Goal: Navigation & Orientation: Find specific page/section

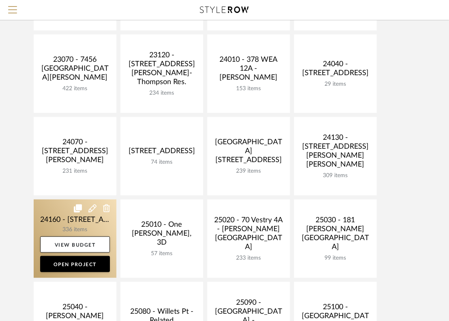
scroll to position [250, 0]
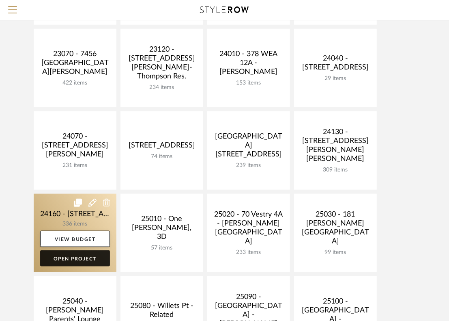
click at [60, 257] on link "Open Project" at bounding box center [75, 258] width 70 height 16
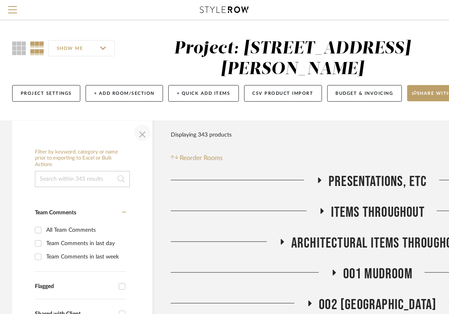
click at [145, 138] on span "button" at bounding box center [142, 132] width 19 height 19
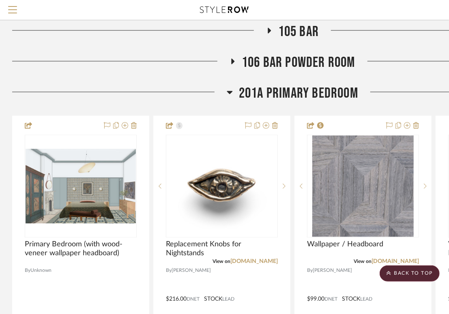
scroll to position [661, 0]
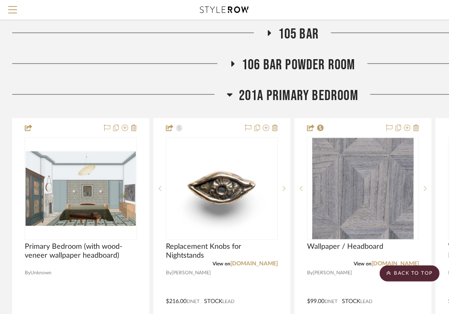
click at [232, 95] on icon at bounding box center [230, 95] width 6 height 10
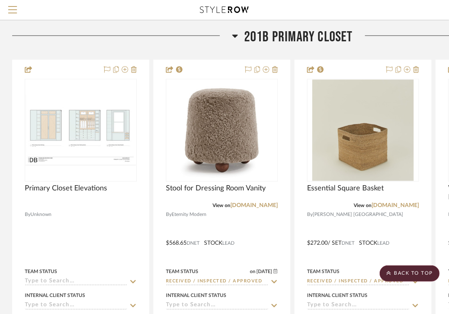
scroll to position [751, 0]
click at [237, 42] on fa-icon at bounding box center [235, 38] width 6 height 12
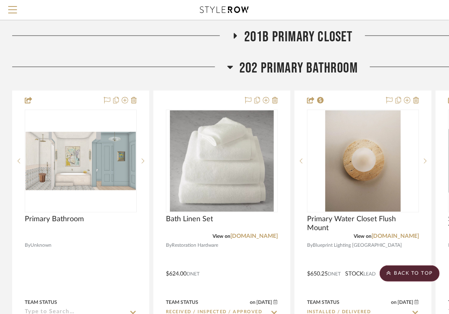
click at [229, 66] on icon at bounding box center [231, 67] width 6 height 3
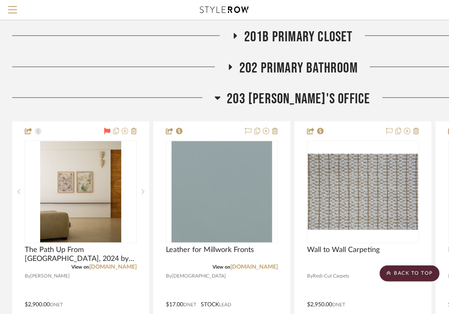
click at [221, 99] on icon at bounding box center [218, 98] width 6 height 10
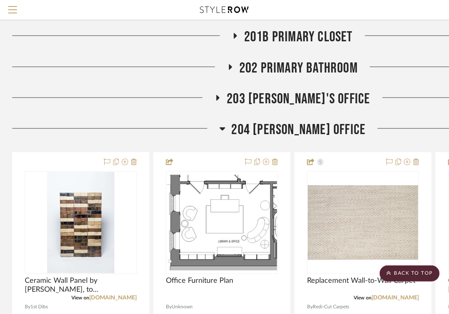
click at [243, 125] on h3 "204 [PERSON_NAME] OFFICE" at bounding box center [293, 129] width 146 height 17
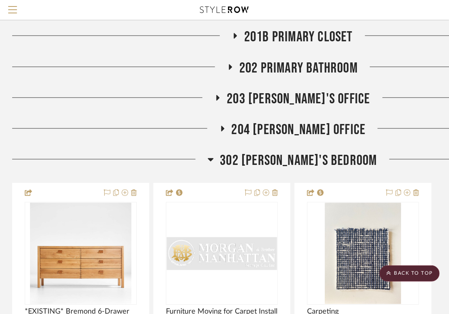
click at [239, 161] on h3 "302 [PERSON_NAME]'S BEDROOM" at bounding box center [292, 160] width 169 height 17
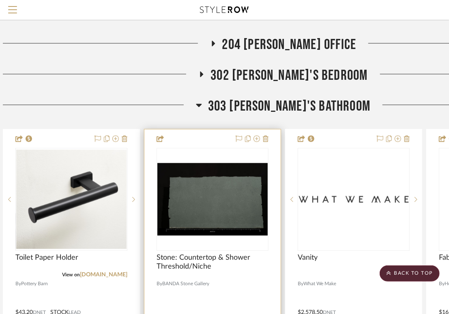
scroll to position [837, 9]
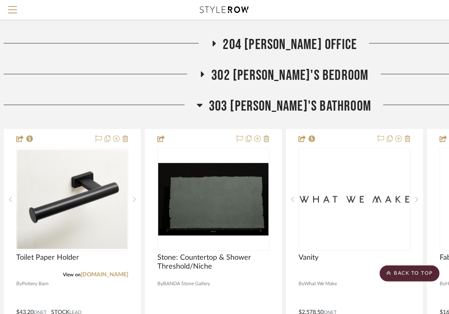
click at [164, 102] on div at bounding box center [100, 108] width 193 height 21
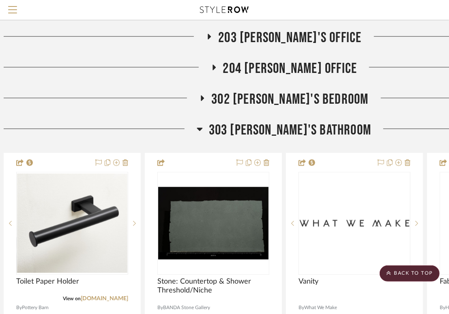
scroll to position [812, 9]
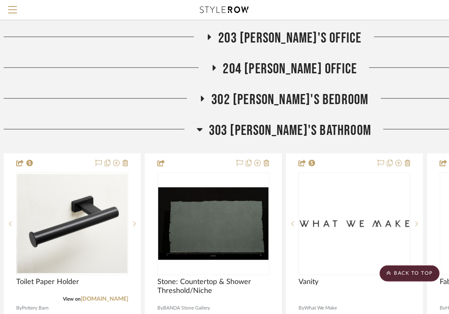
click at [216, 65] on icon at bounding box center [214, 68] width 3 height 6
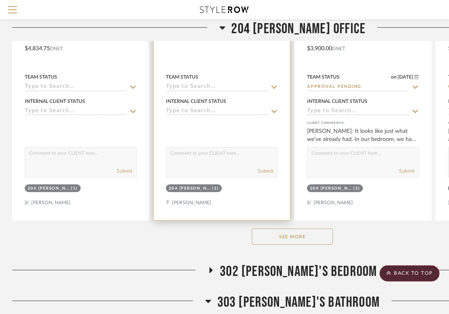
scroll to position [1044, 0]
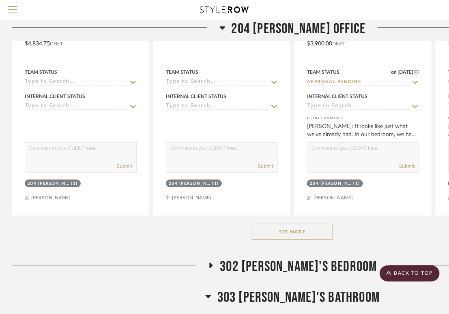
click at [272, 234] on button "See More" at bounding box center [292, 232] width 81 height 16
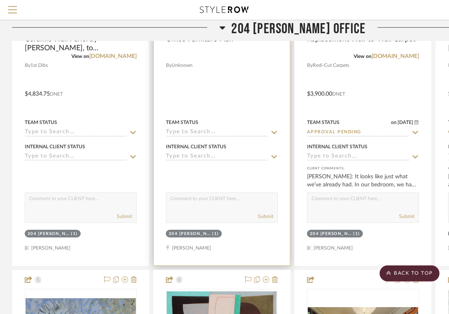
scroll to position [992, 0]
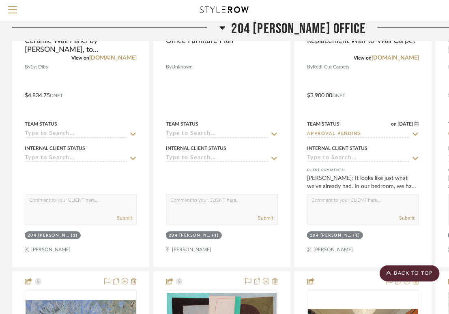
click at [242, 26] on h3 "204 [PERSON_NAME] OFFICE" at bounding box center [293, 28] width 146 height 17
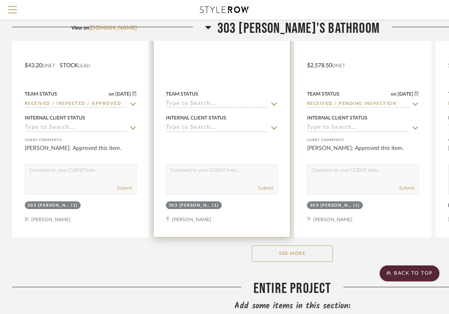
scroll to position [1087, 0]
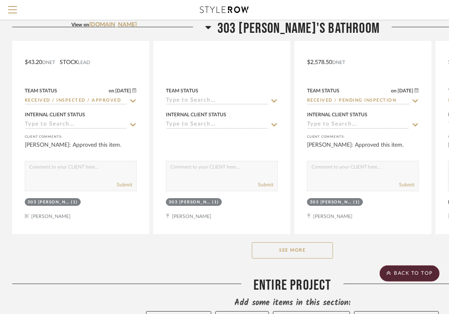
click at [288, 258] on button "See More" at bounding box center [292, 251] width 81 height 16
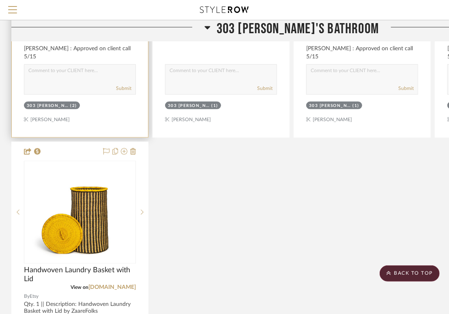
scroll to position [1908, 1]
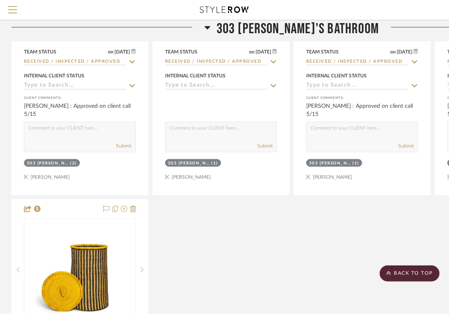
click at [210, 28] on icon at bounding box center [207, 27] width 6 height 3
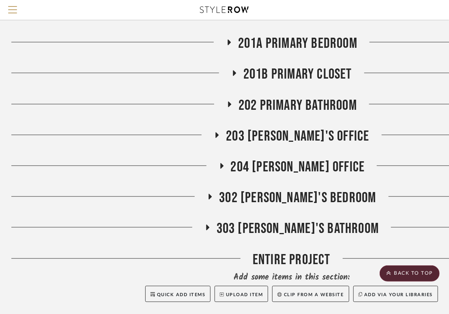
scroll to position [714, 1]
click at [222, 135] on icon at bounding box center [217, 135] width 10 height 6
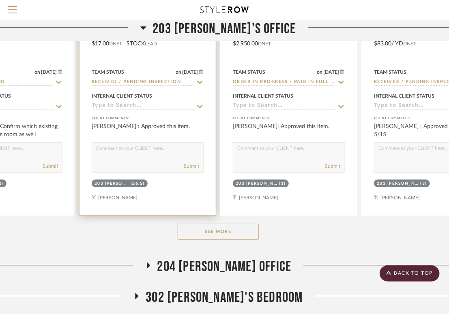
scroll to position [1015, 74]
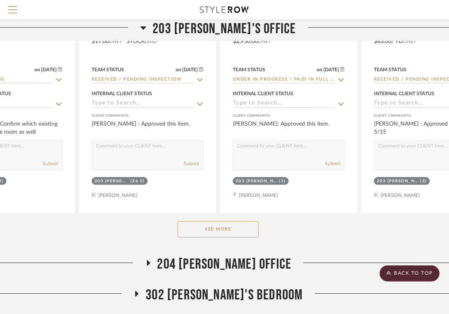
click at [218, 229] on button "See More" at bounding box center [218, 230] width 81 height 16
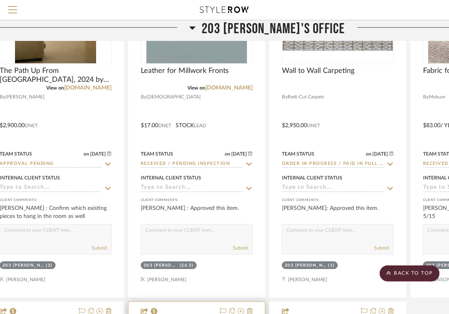
scroll to position [918, 25]
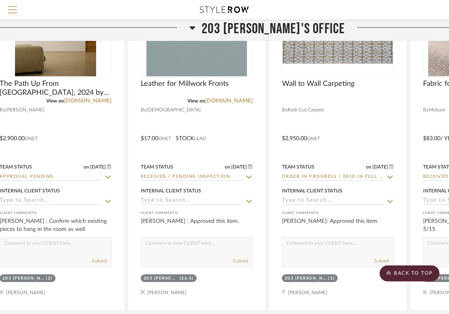
click at [196, 26] on icon at bounding box center [193, 27] width 6 height 3
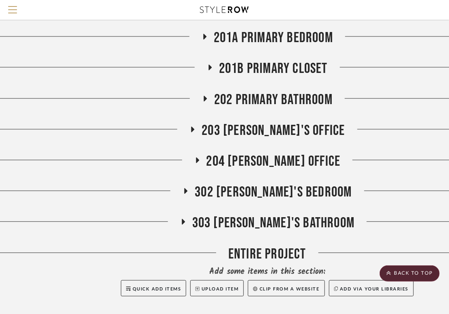
scroll to position [719, 25]
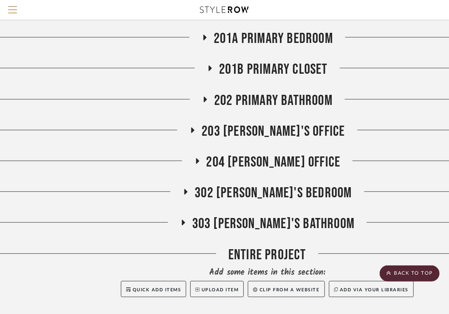
click at [199, 161] on icon at bounding box center [197, 161] width 3 height 6
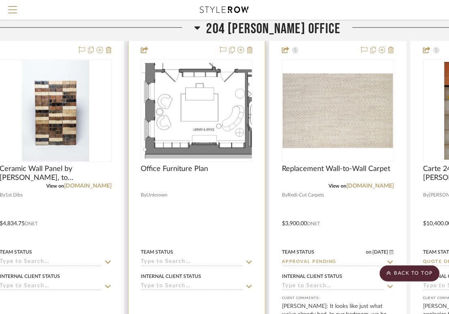
scroll to position [823, 25]
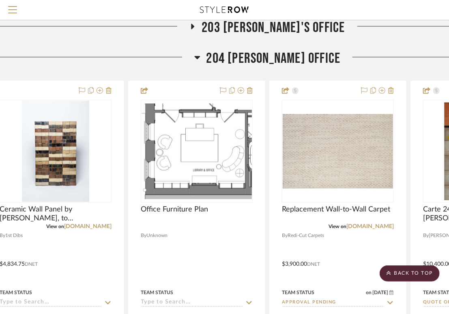
click at [230, 57] on span "204 [PERSON_NAME] OFFICE" at bounding box center [274, 58] width 134 height 17
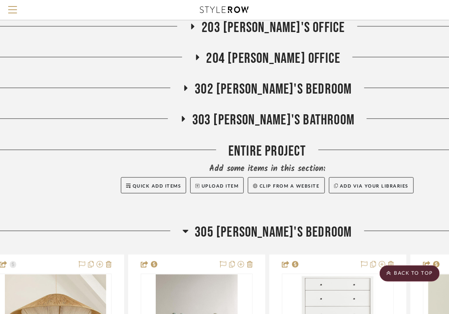
click at [222, 34] on h3 "203 [PERSON_NAME]'S OFFICE" at bounding box center [266, 27] width 155 height 17
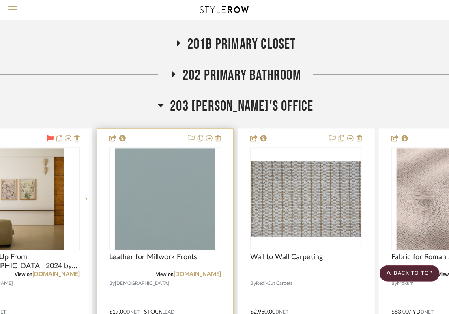
scroll to position [719, 57]
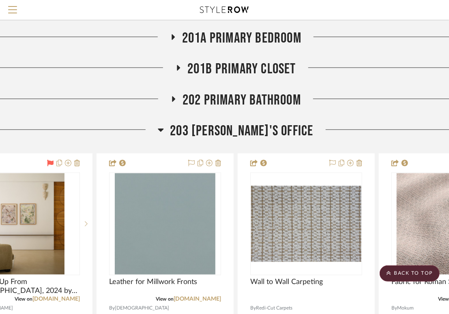
click at [189, 133] on h3 "203 [PERSON_NAME]'S OFFICE" at bounding box center [235, 131] width 155 height 17
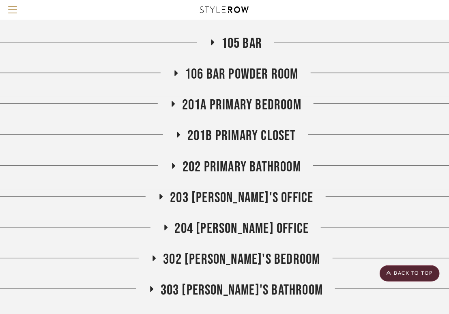
scroll to position [651, 57]
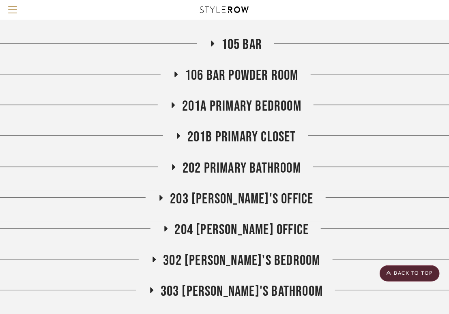
click at [174, 100] on h3 "201A PRIMARY BEDROOM" at bounding box center [235, 106] width 131 height 17
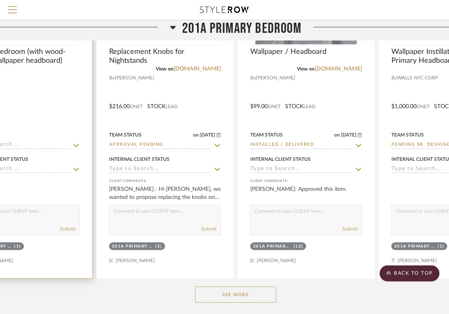
scroll to position [857, 57]
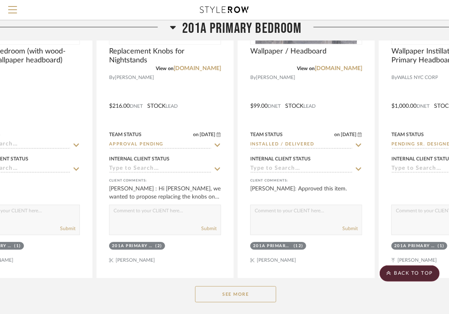
click at [220, 293] on button "See More" at bounding box center [235, 294] width 81 height 16
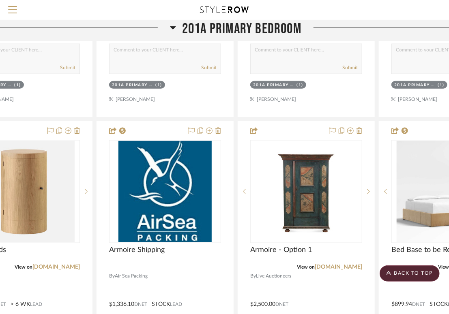
scroll to position [1739, 57]
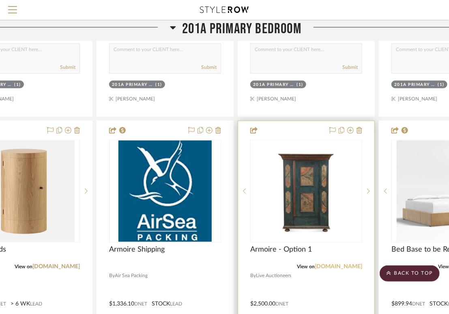
click at [324, 267] on link "[DOMAIN_NAME]" at bounding box center [338, 267] width 47 height 6
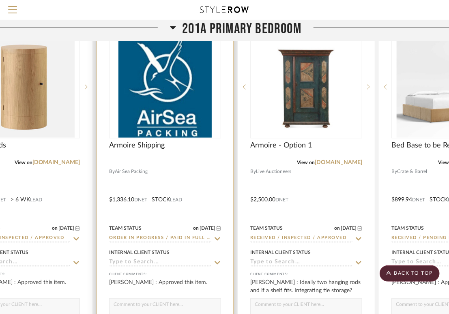
scroll to position [1887, 57]
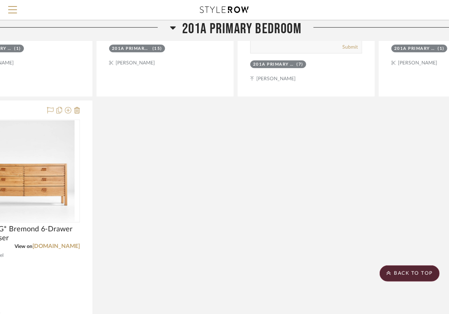
scroll to position [2495, 57]
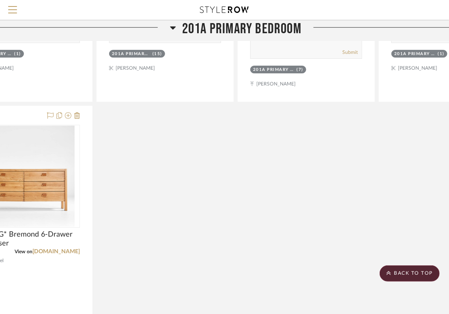
click at [171, 32] on fa-icon at bounding box center [173, 30] width 6 height 12
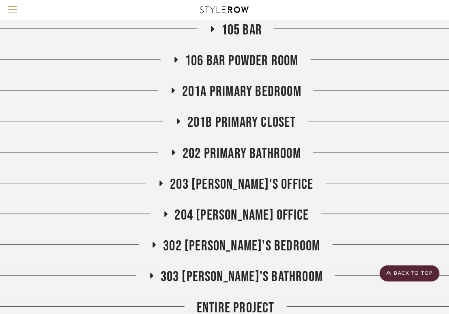
scroll to position [665, 57]
click at [173, 151] on icon at bounding box center [173, 153] width 3 height 6
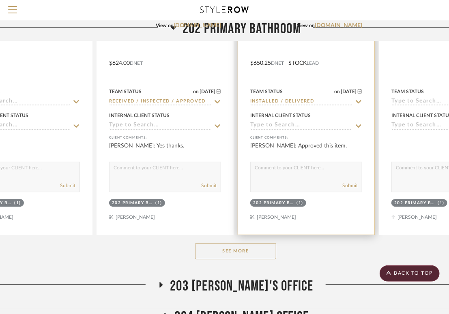
scroll to position [967, 57]
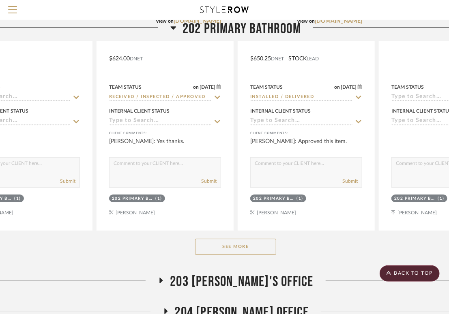
click at [225, 241] on button "See More" at bounding box center [235, 247] width 81 height 16
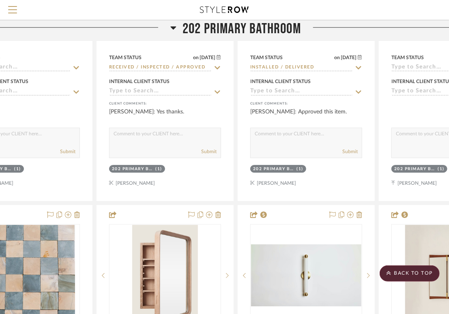
scroll to position [1060, 57]
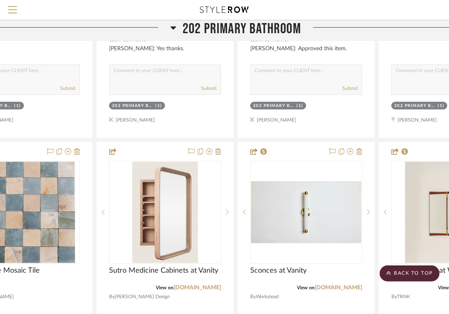
click at [236, 161] on div "Primary Bathroom By Unknown Team Status Internal Client Status client Comments:…" at bounding box center [235, 320] width 561 height 1076
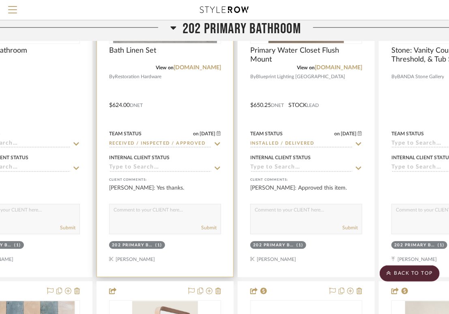
scroll to position [919, 57]
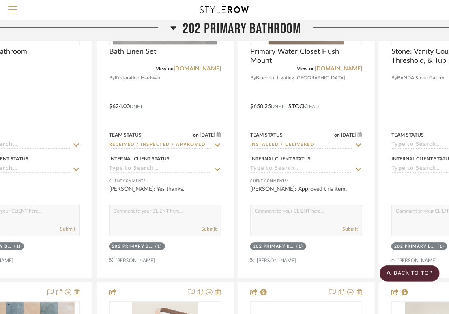
click at [170, 30] on icon at bounding box center [173, 28] width 6 height 10
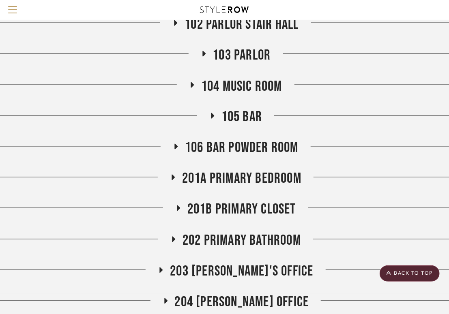
scroll to position [581, 57]
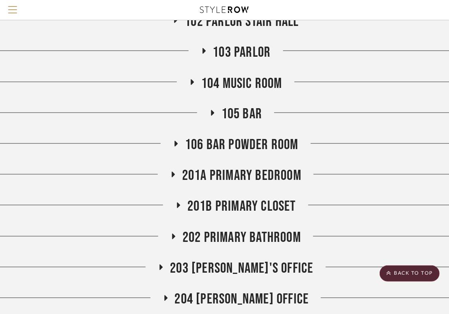
click at [172, 236] on icon at bounding box center [173, 237] width 3 height 6
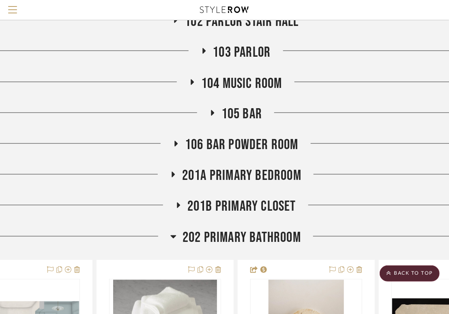
click at [171, 236] on icon at bounding box center [174, 237] width 6 height 3
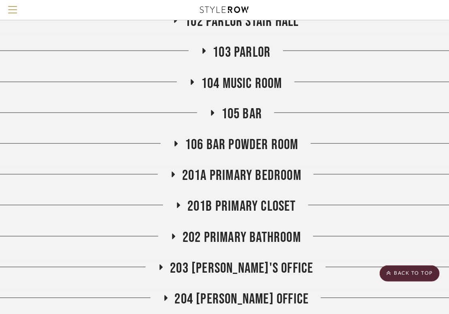
click at [175, 144] on icon at bounding box center [176, 144] width 3 height 6
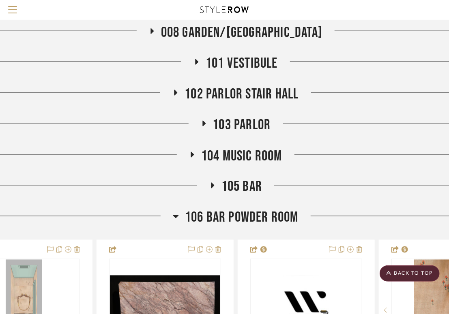
scroll to position [508, 57]
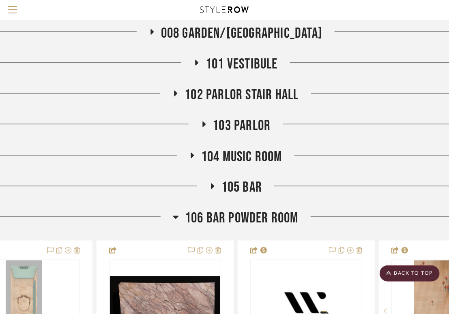
click at [198, 64] on icon at bounding box center [197, 63] width 10 height 6
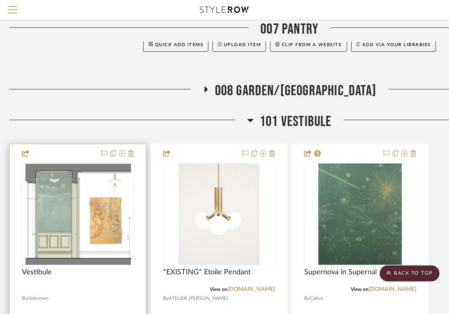
scroll to position [449, 3]
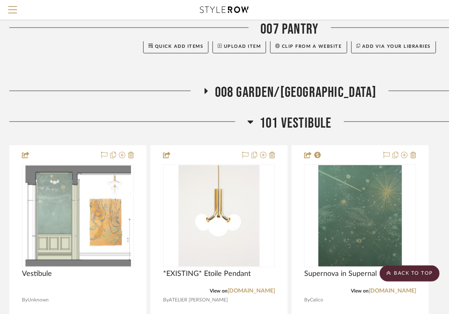
click at [252, 122] on icon at bounding box center [251, 122] width 6 height 3
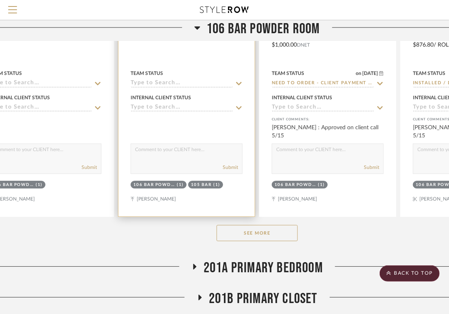
scroll to position [910, 35]
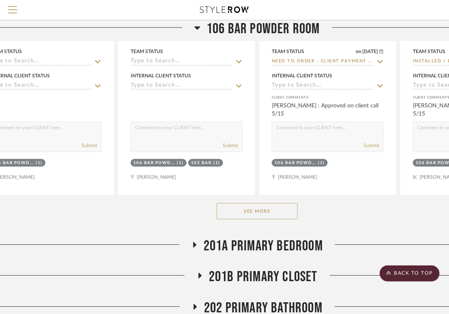
click at [252, 211] on button "See More" at bounding box center [257, 211] width 81 height 16
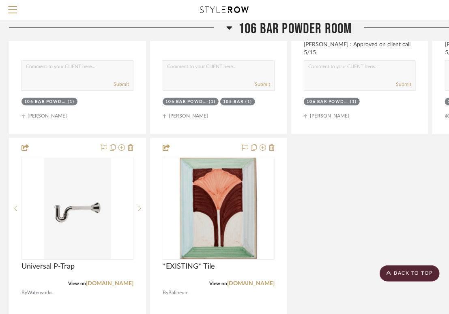
scroll to position [971, 0]
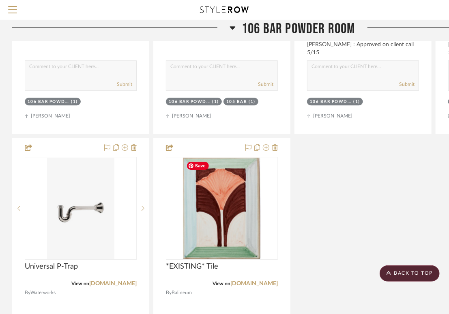
click at [316, 215] on div "Powder Room *APPROVED ADDTIONAL SCOPE* By Unknown Team Status Internal Client S…" at bounding box center [292, 136] width 561 height 716
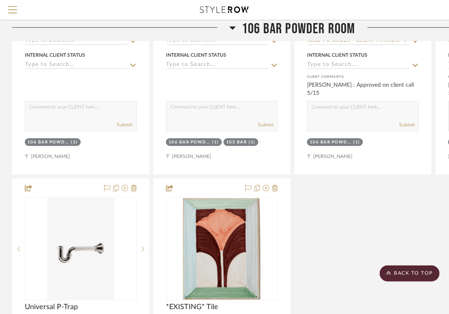
scroll to position [930, 0]
click at [321, 203] on div "Powder Room *APPROVED ADDTIONAL SCOPE* By Unknown Team Status Internal Client S…" at bounding box center [292, 177] width 561 height 716
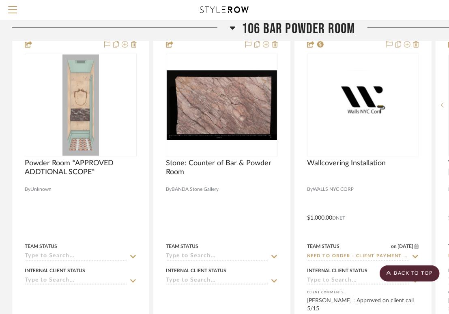
scroll to position [709, 0]
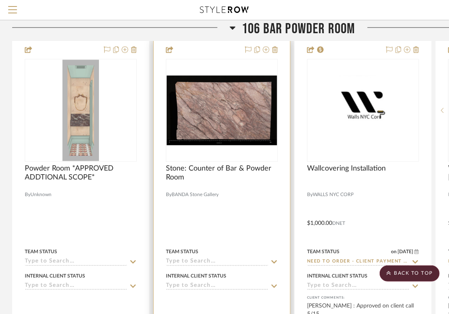
click at [161, 247] on div at bounding box center [222, 217] width 136 height 355
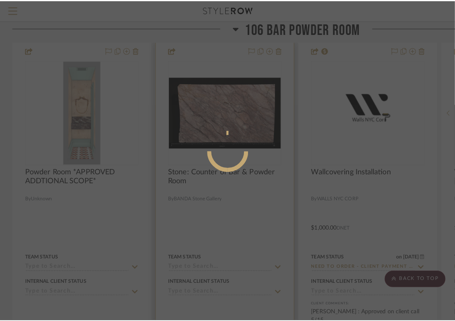
scroll to position [0, 0]
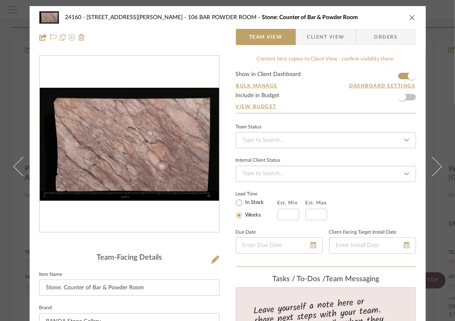
click at [411, 19] on icon "close" at bounding box center [412, 17] width 6 height 6
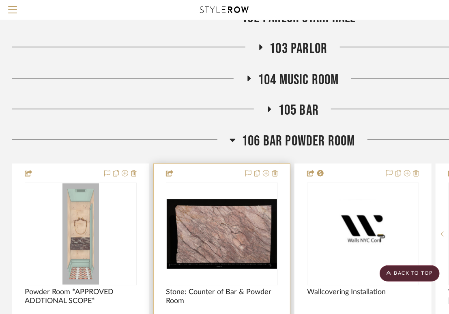
scroll to position [585, 0]
click at [235, 142] on icon at bounding box center [233, 141] width 6 height 10
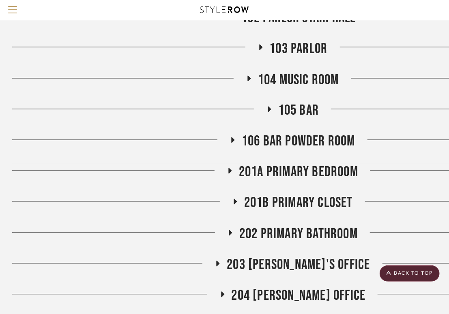
click at [268, 110] on icon at bounding box center [269, 110] width 3 height 6
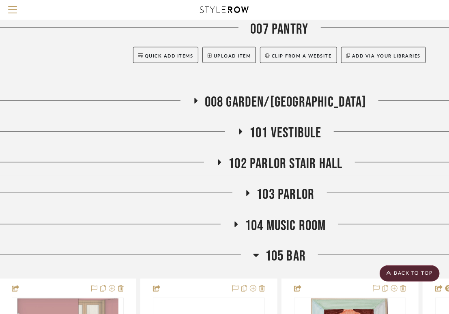
scroll to position [419, 13]
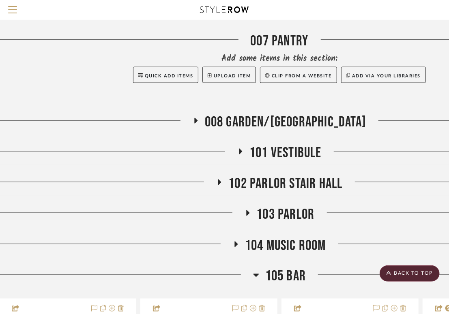
click at [255, 274] on icon at bounding box center [256, 276] width 6 height 10
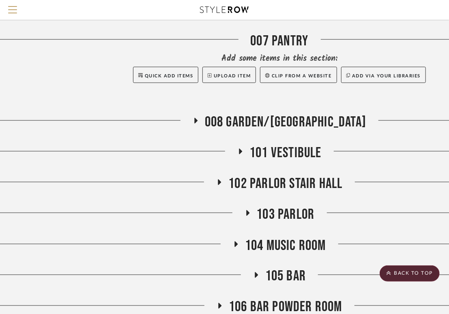
click at [237, 247] on fa-icon at bounding box center [236, 247] width 6 height 12
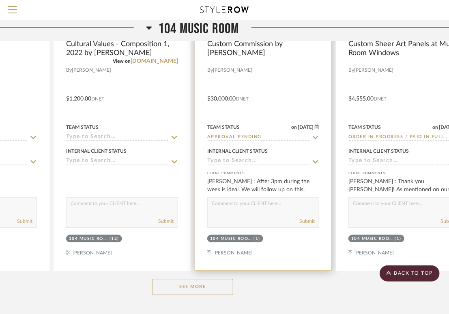
scroll to position [800, 100]
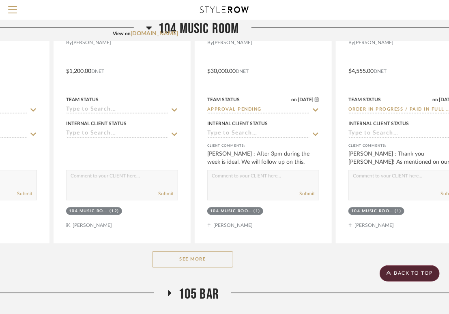
click at [198, 268] on div "See More" at bounding box center [192, 259] width 561 height 32
click at [197, 263] on button "See More" at bounding box center [192, 260] width 81 height 16
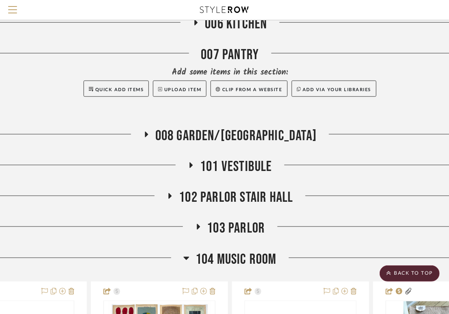
scroll to position [406, 62]
click at [188, 257] on icon at bounding box center [187, 258] width 6 height 3
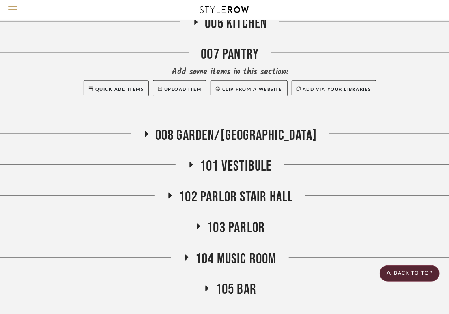
click at [151, 137] on icon at bounding box center [146, 134] width 10 height 6
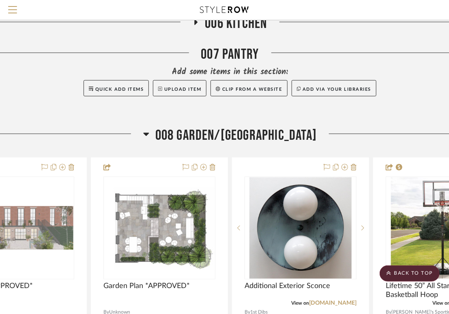
click at [143, 132] on div at bounding box center [47, 137] width 194 height 21
click at [149, 133] on icon at bounding box center [146, 134] width 6 height 3
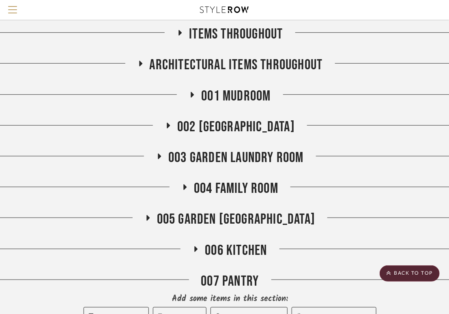
scroll to position [178, 62]
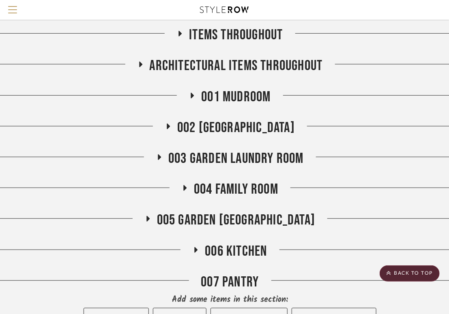
click at [190, 99] on fa-icon at bounding box center [192, 99] width 6 height 12
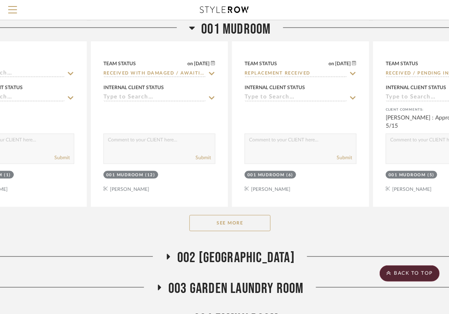
scroll to position [448, 62]
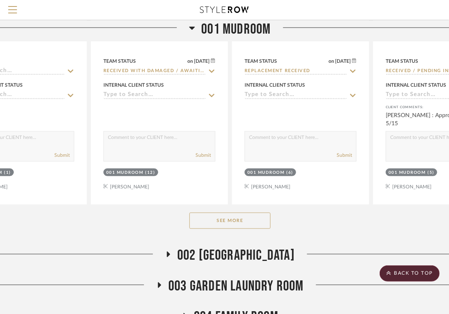
click at [220, 223] on button "See More" at bounding box center [229, 221] width 81 height 16
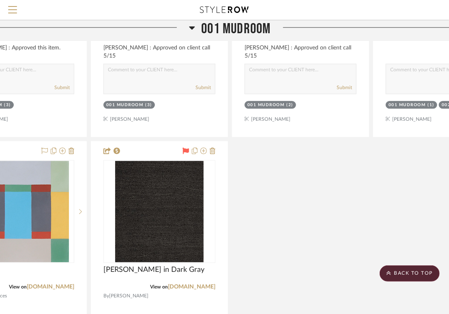
scroll to position [880, 62]
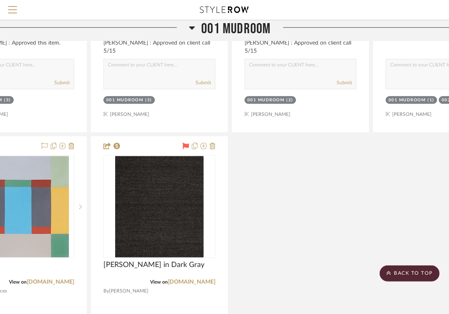
click at [191, 28] on icon at bounding box center [192, 27] width 6 height 3
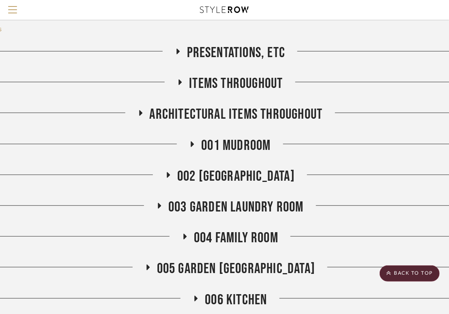
scroll to position [131, 62]
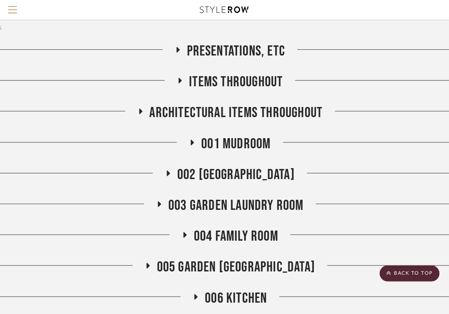
click at [170, 173] on icon at bounding box center [168, 174] width 3 height 6
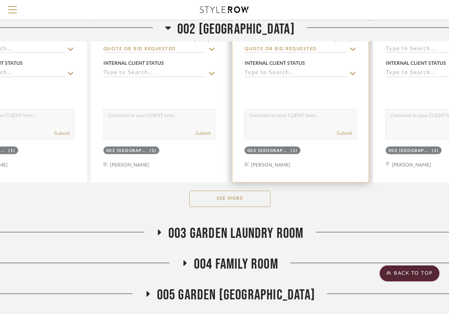
scroll to position [505, 62]
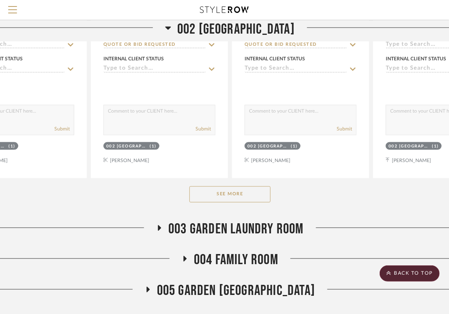
click at [220, 194] on button "See More" at bounding box center [229, 195] width 81 height 16
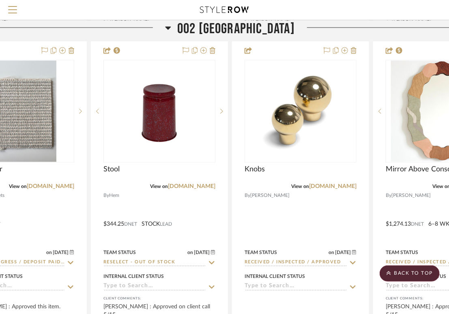
scroll to position [683, 62]
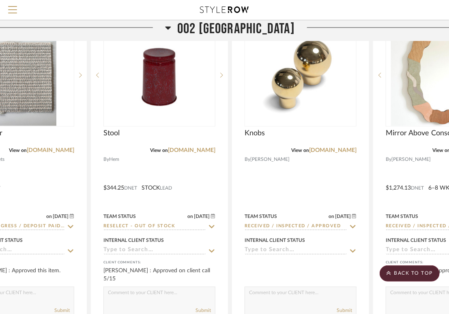
click at [169, 29] on icon at bounding box center [168, 27] width 6 height 3
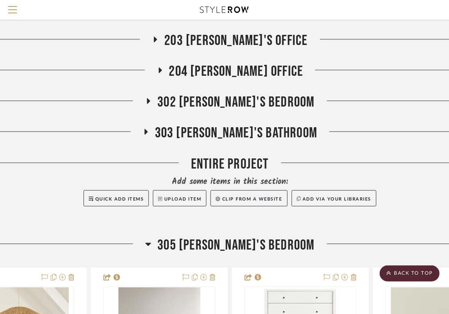
scroll to position [815, 62]
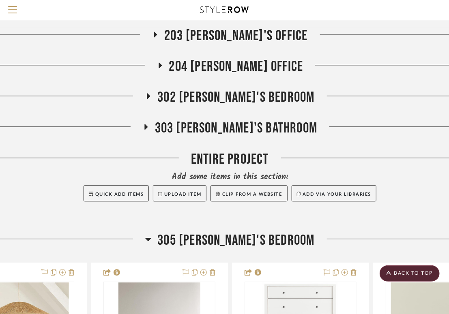
click at [151, 237] on icon at bounding box center [148, 240] width 6 height 10
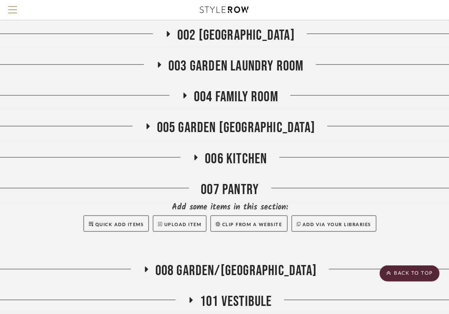
scroll to position [261, 62]
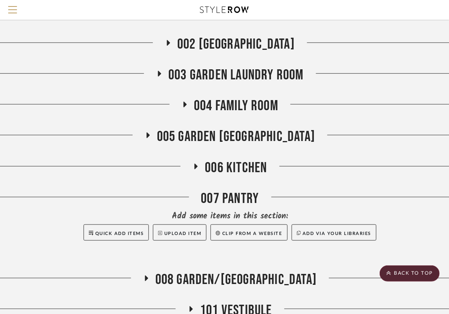
click at [184, 104] on icon at bounding box center [185, 105] width 3 height 6
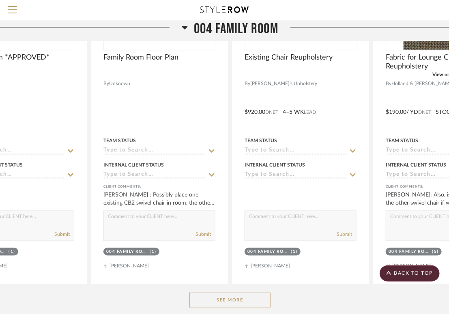
scroll to position [465, 62]
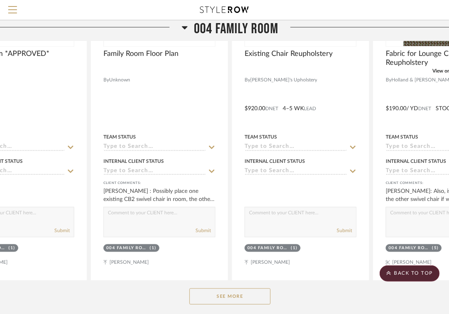
click at [230, 293] on button "See More" at bounding box center [229, 297] width 81 height 16
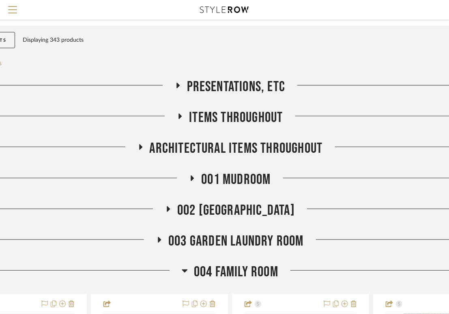
scroll to position [96, 62]
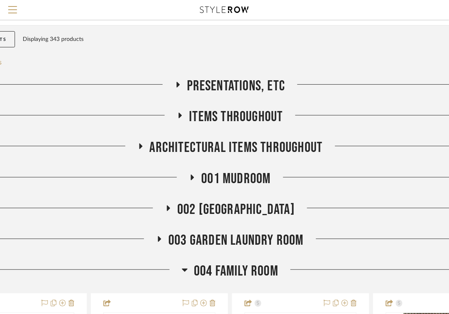
click at [184, 270] on icon at bounding box center [185, 270] width 6 height 3
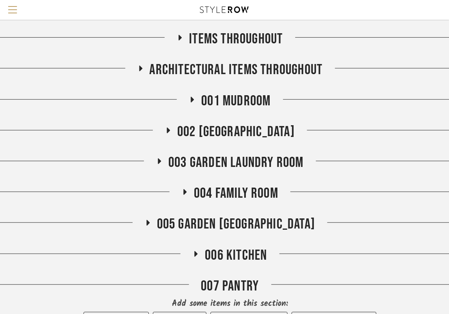
scroll to position [179, 62]
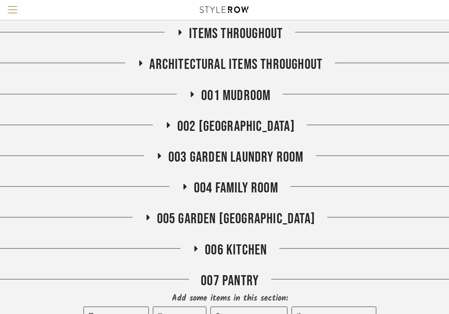
click at [150, 218] on icon at bounding box center [147, 218] width 3 height 6
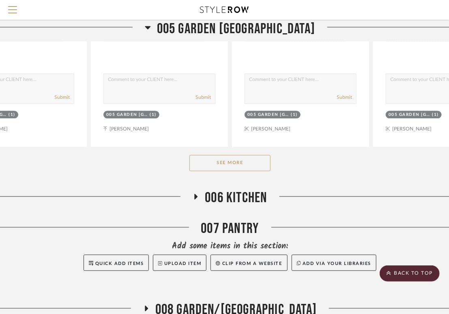
scroll to position [630, 62]
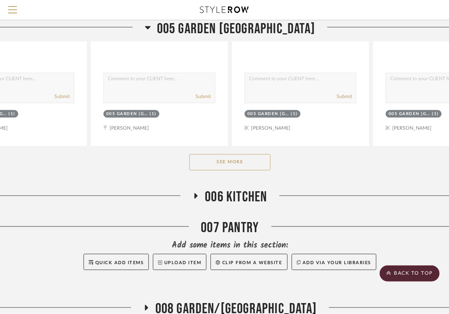
click at [242, 155] on button "See More" at bounding box center [229, 163] width 81 height 16
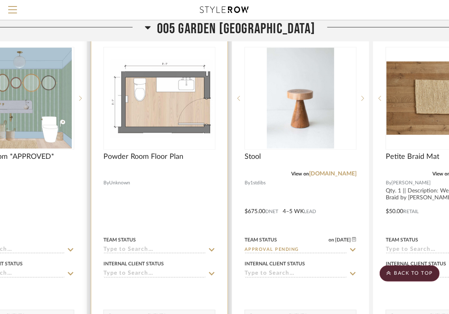
scroll to position [358, 62]
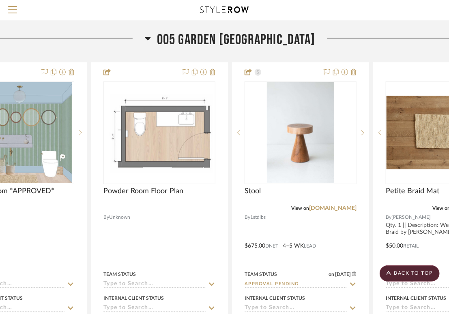
click at [151, 37] on icon at bounding box center [148, 38] width 6 height 3
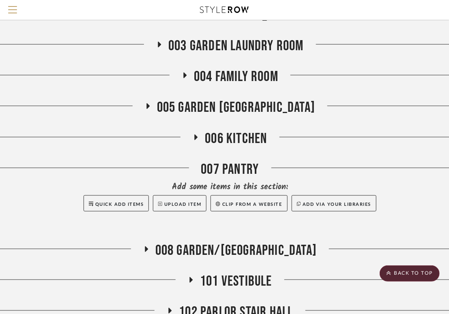
scroll to position [266, 62]
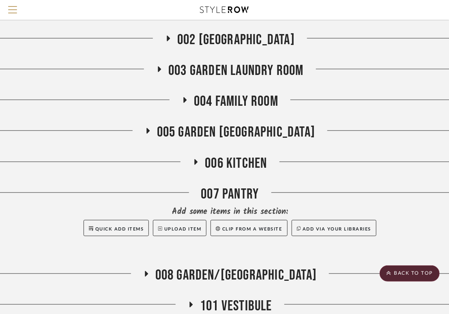
click at [159, 71] on icon at bounding box center [160, 69] width 10 height 6
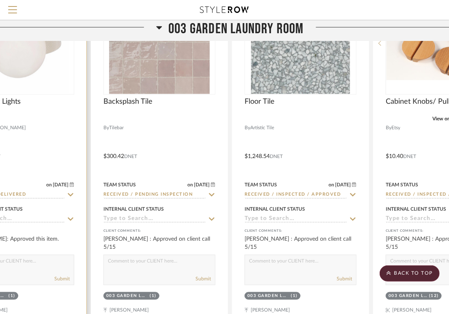
scroll to position [385, 62]
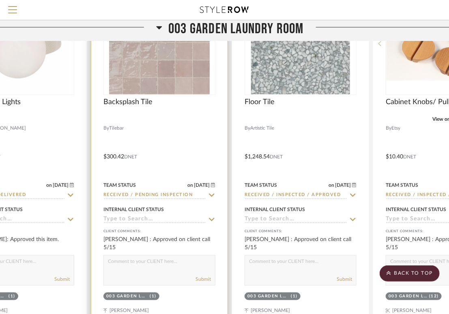
click at [105, 215] on div at bounding box center [159, 151] width 136 height 355
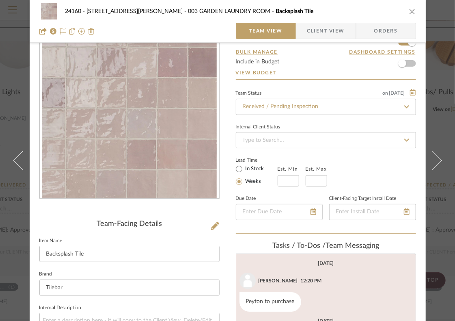
scroll to position [118, 0]
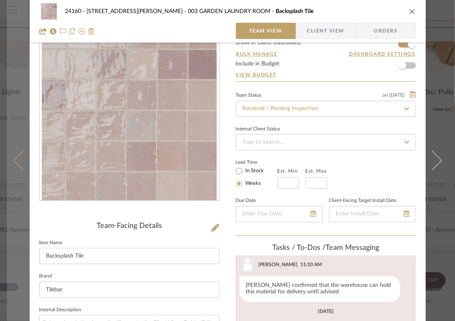
click at [18, 69] on button at bounding box center [18, 160] width 23 height 321
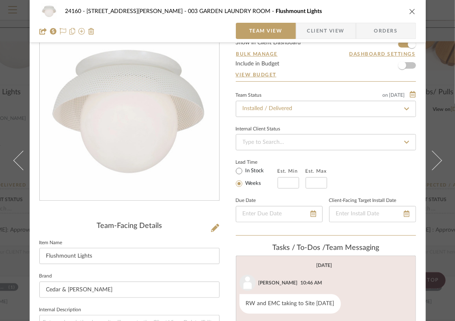
click at [409, 10] on icon "close" at bounding box center [412, 11] width 6 height 6
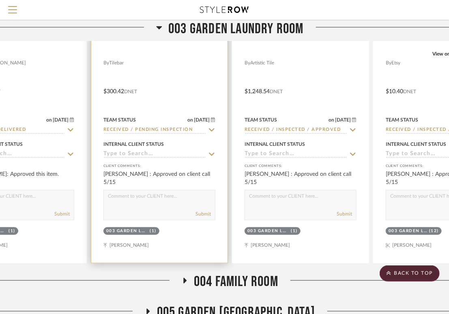
scroll to position [425, 62]
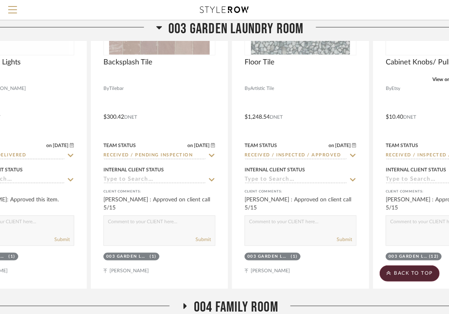
click at [163, 26] on h3 "003 GARDEN LAUNDRY ROOM" at bounding box center [230, 28] width 148 height 17
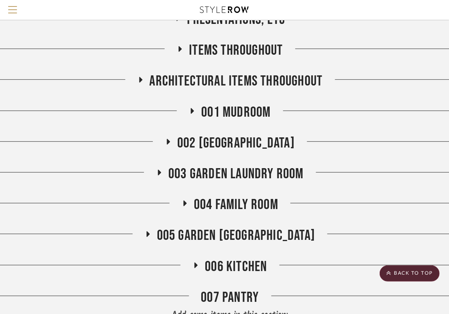
scroll to position [163, 62]
click at [195, 267] on icon at bounding box center [196, 266] width 3 height 6
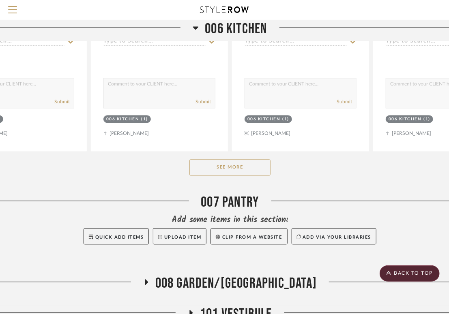
scroll to position [661, 62]
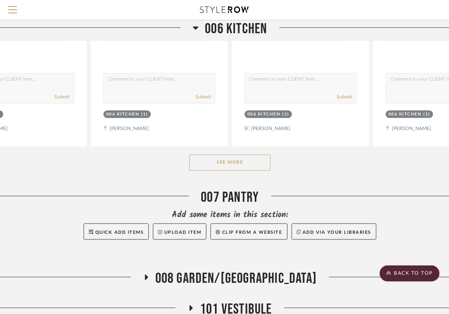
click at [215, 166] on button "See More" at bounding box center [229, 163] width 81 height 16
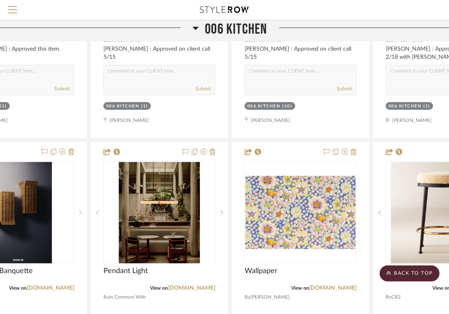
scroll to position [1396, 62]
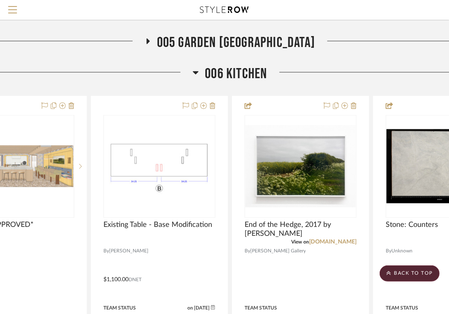
scroll to position [321, 62]
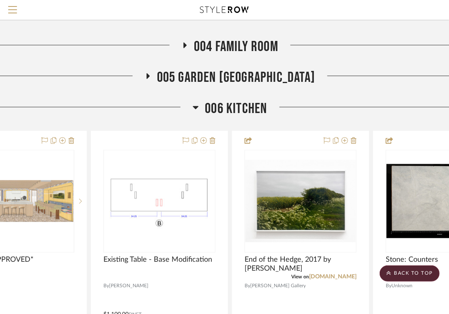
click at [199, 105] on h3 "006 KITCHEN" at bounding box center [230, 108] width 74 height 17
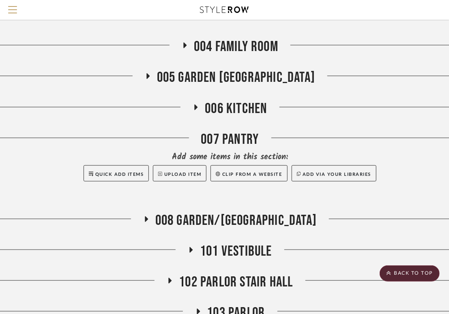
click at [176, 216] on h3 "008 GARDEN/[GEOGRAPHIC_DATA]" at bounding box center [230, 220] width 174 height 17
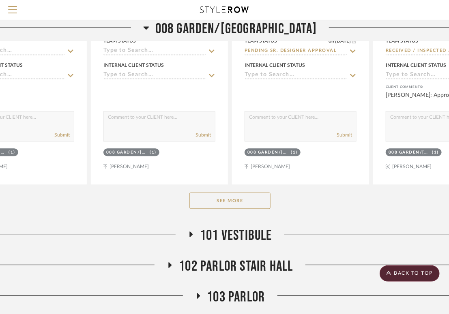
scroll to position [735, 62]
click at [217, 194] on button "See More" at bounding box center [229, 200] width 81 height 16
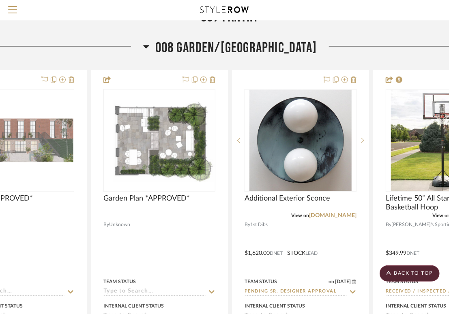
scroll to position [493, 62]
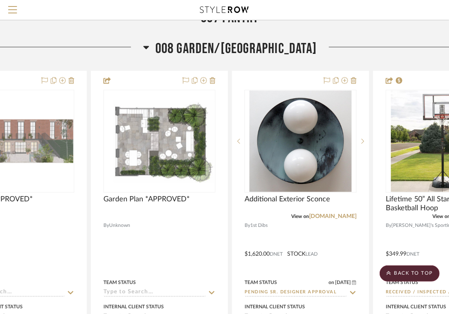
click at [149, 47] on icon at bounding box center [146, 47] width 6 height 3
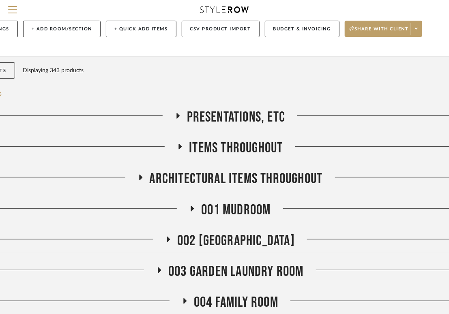
scroll to position [64, 62]
